Goal: Task Accomplishment & Management: Use online tool/utility

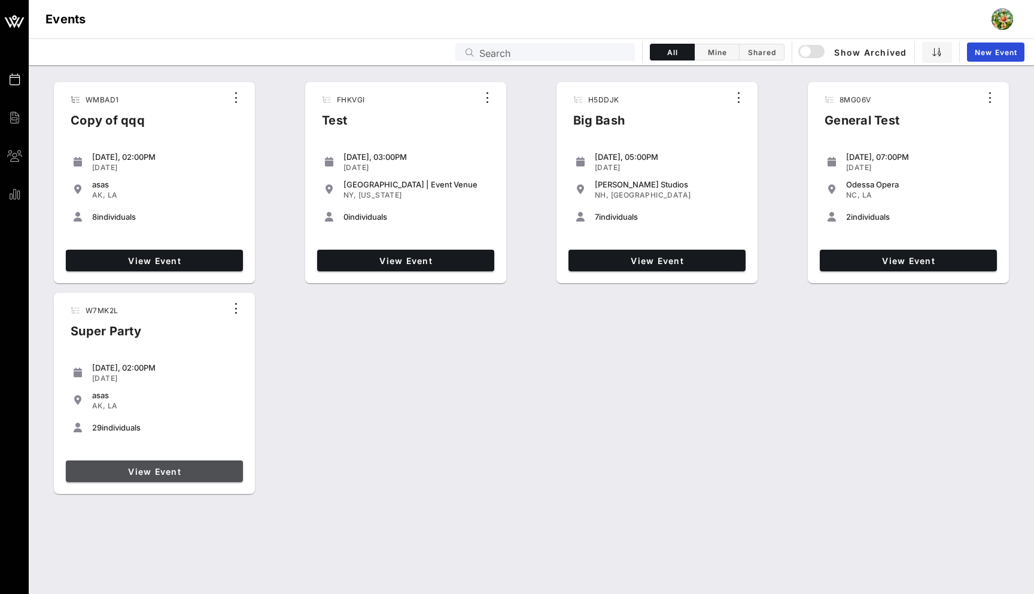
click at [211, 470] on span "View Event" at bounding box center [155, 471] width 168 height 10
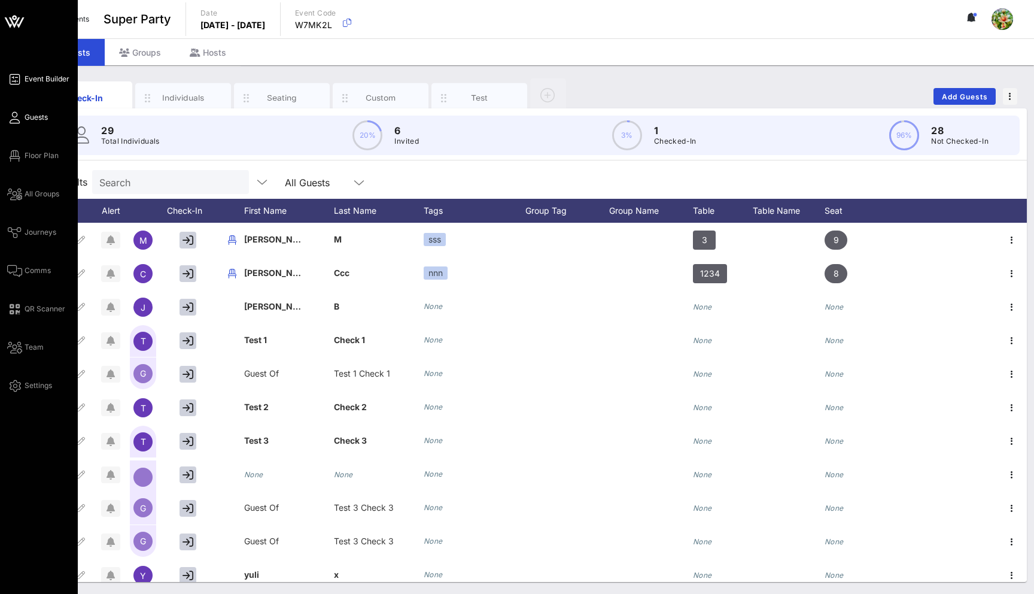
click at [19, 78] on icon at bounding box center [14, 79] width 15 height 2
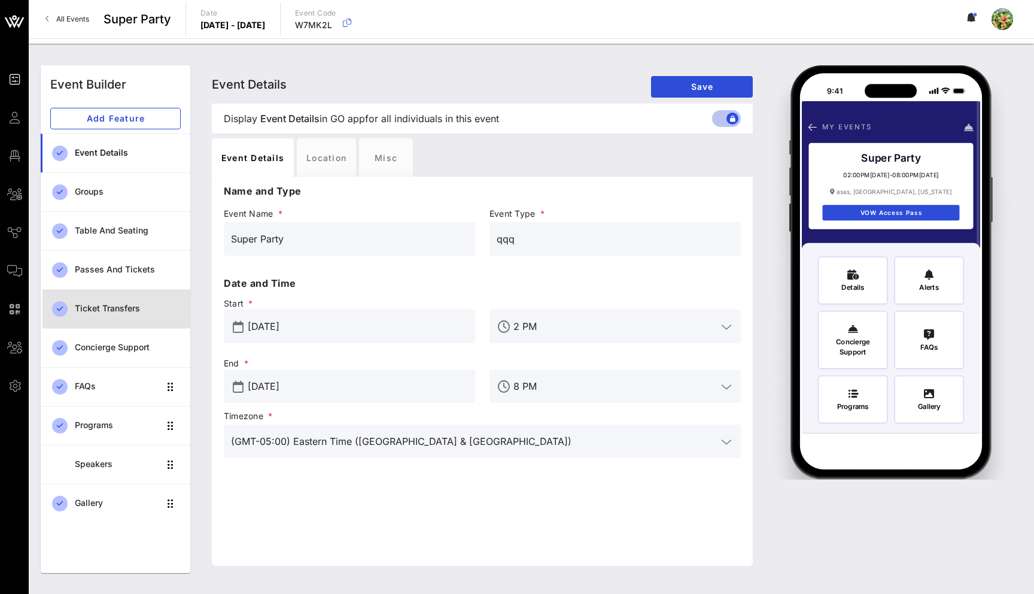
click at [114, 308] on div "Ticket Transfers" at bounding box center [128, 308] width 106 height 10
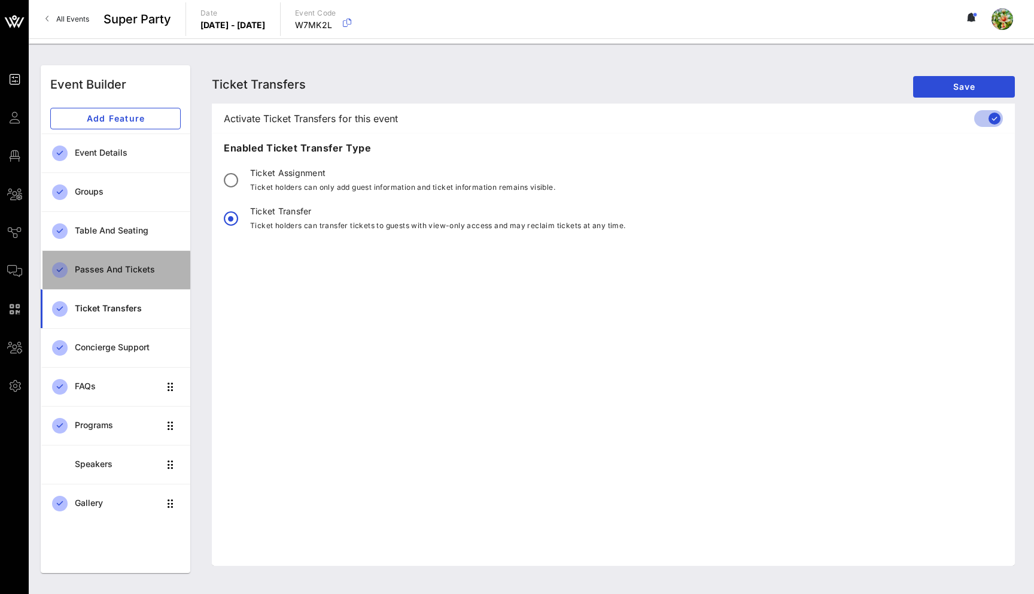
click at [117, 276] on div "Passes and Tickets" at bounding box center [128, 269] width 106 height 25
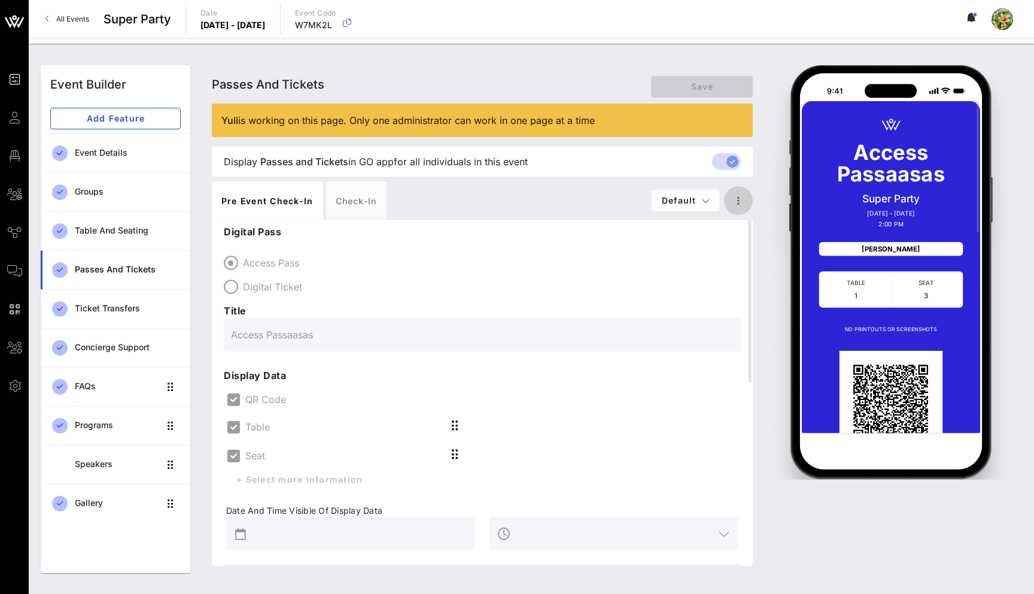
click at [737, 202] on icon "button" at bounding box center [738, 200] width 14 height 14
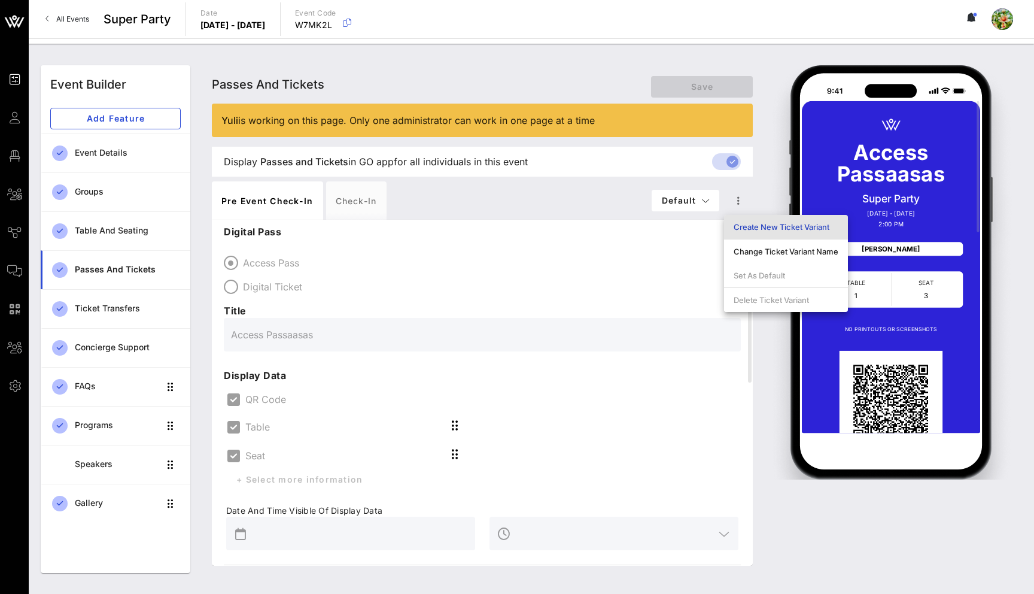
click at [765, 223] on div "Create New Ticket Variant" at bounding box center [786, 227] width 105 height 10
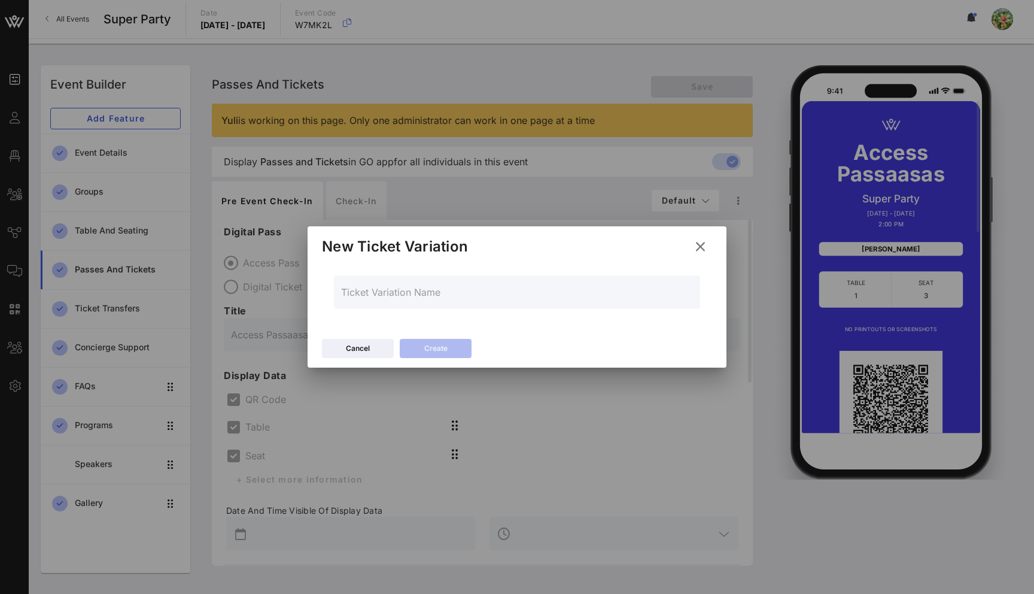
click at [698, 246] on icon at bounding box center [700, 247] width 22 height 22
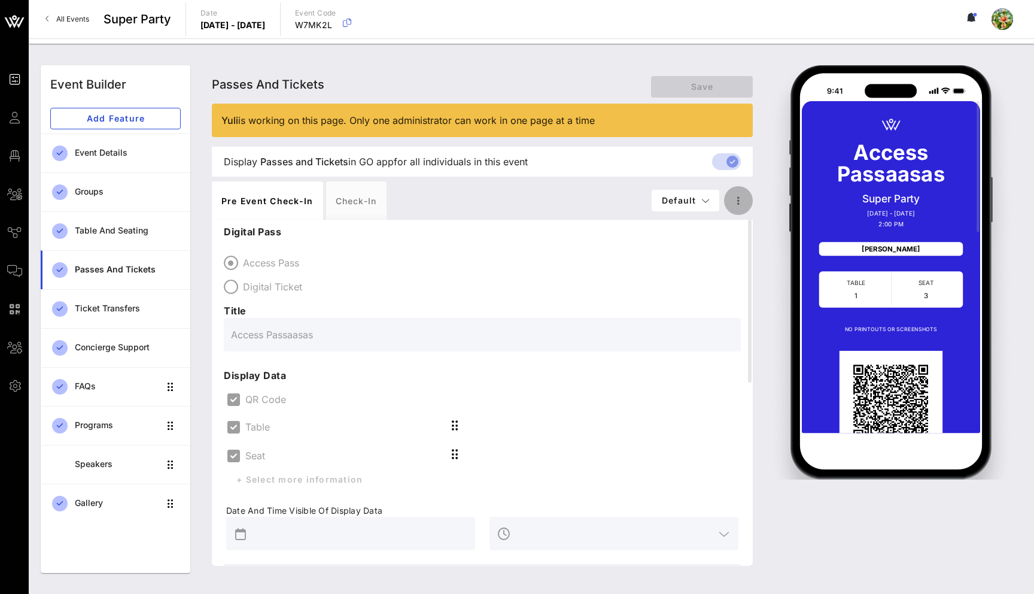
click at [735, 197] on icon "button" at bounding box center [738, 200] width 14 height 14
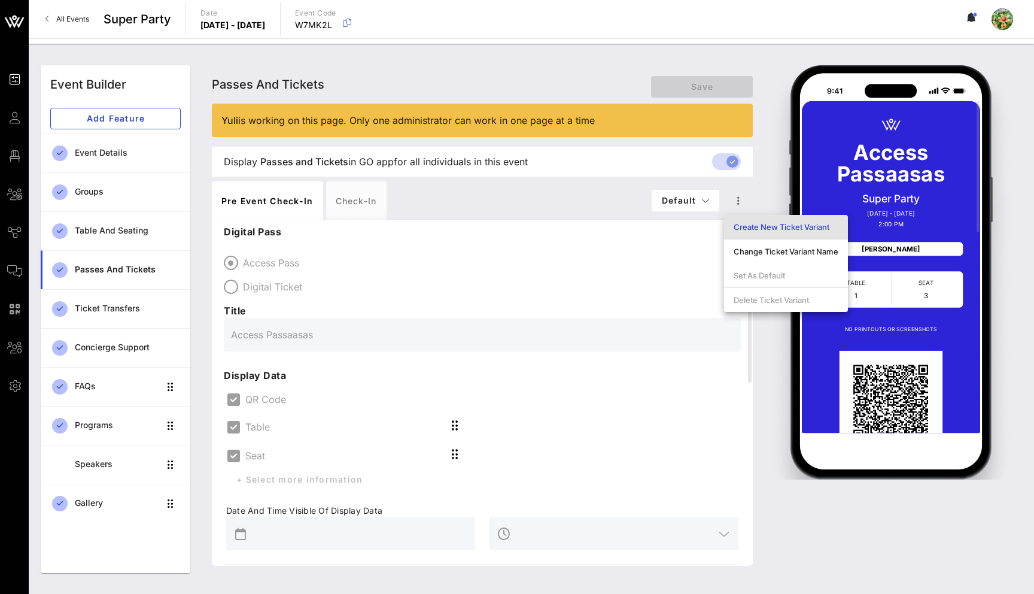
click at [762, 223] on div "Create New Ticket Variant" at bounding box center [786, 227] width 105 height 10
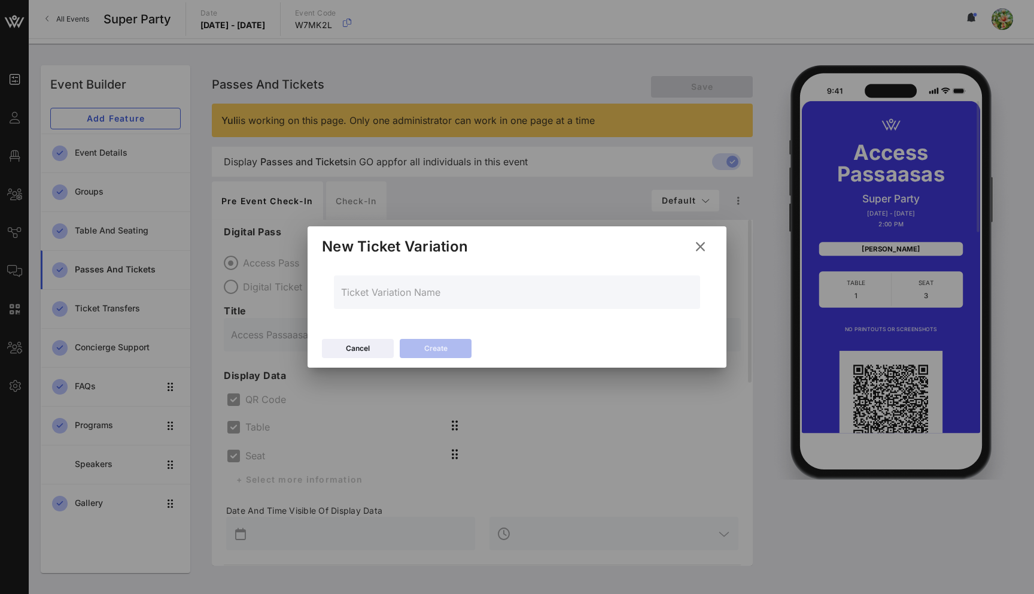
click at [702, 239] on icon at bounding box center [700, 246] width 16 height 14
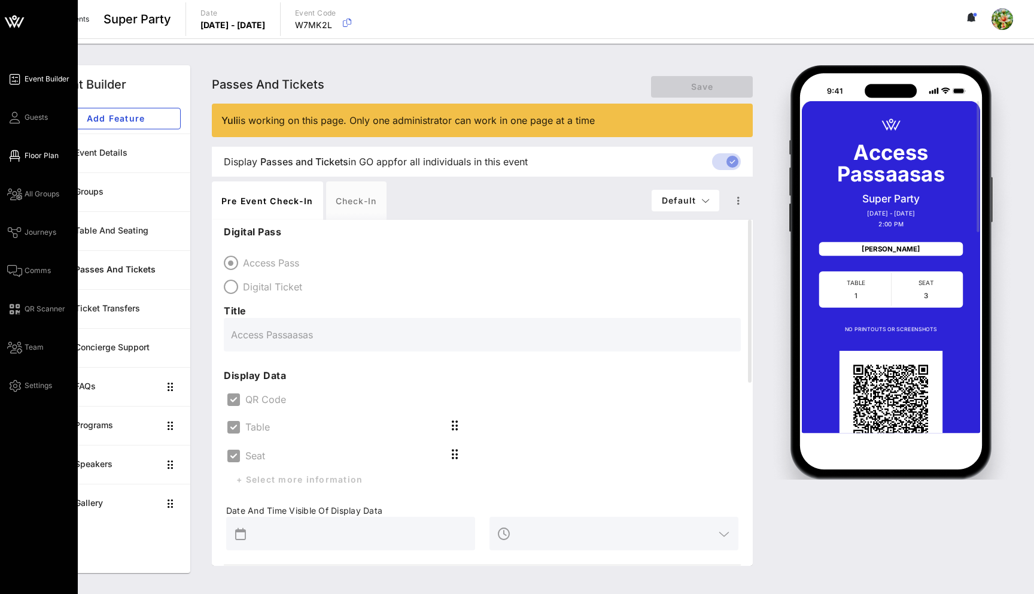
click at [17, 157] on icon at bounding box center [14, 156] width 15 height 2
